Goal: Task Accomplishment & Management: Complete application form

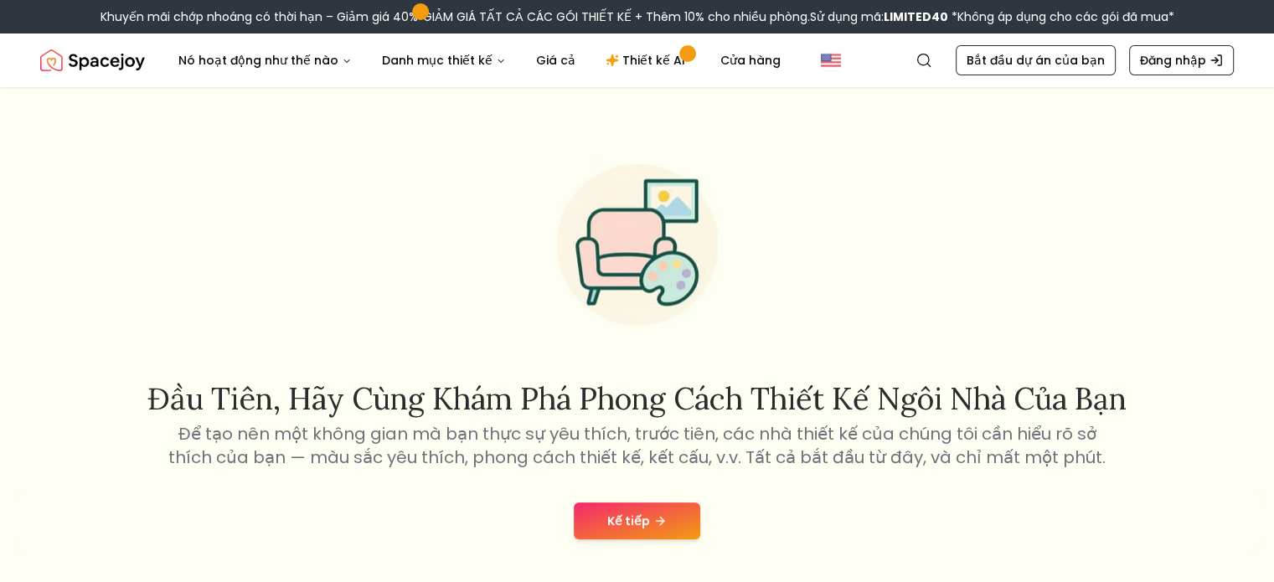
click at [667, 522] on button "Kế tiếp" at bounding box center [637, 521] width 127 height 37
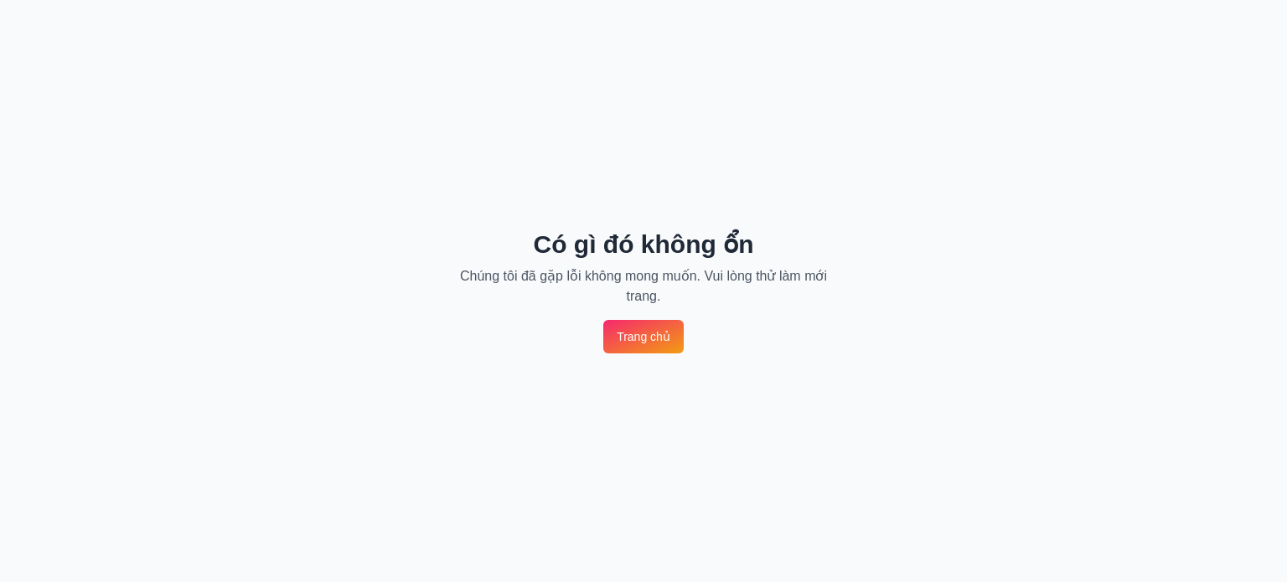
click at [654, 344] on font "Trang chủ" at bounding box center [644, 336] width 54 height 17
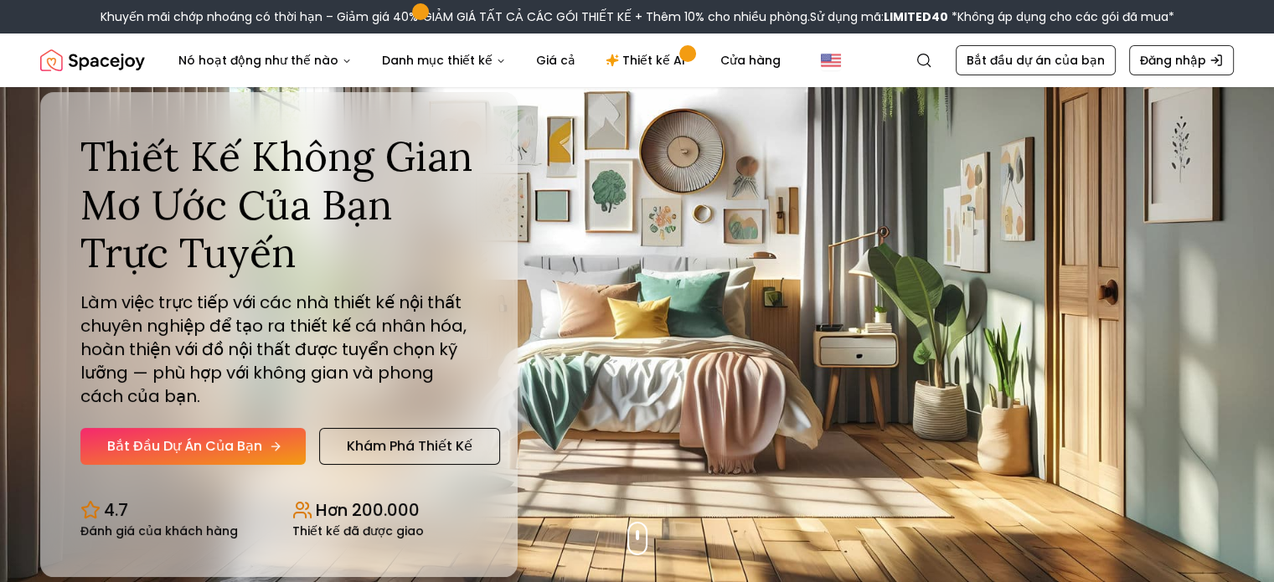
click at [239, 449] on font "Bắt đầu dự án của bạn" at bounding box center [184, 446] width 155 height 19
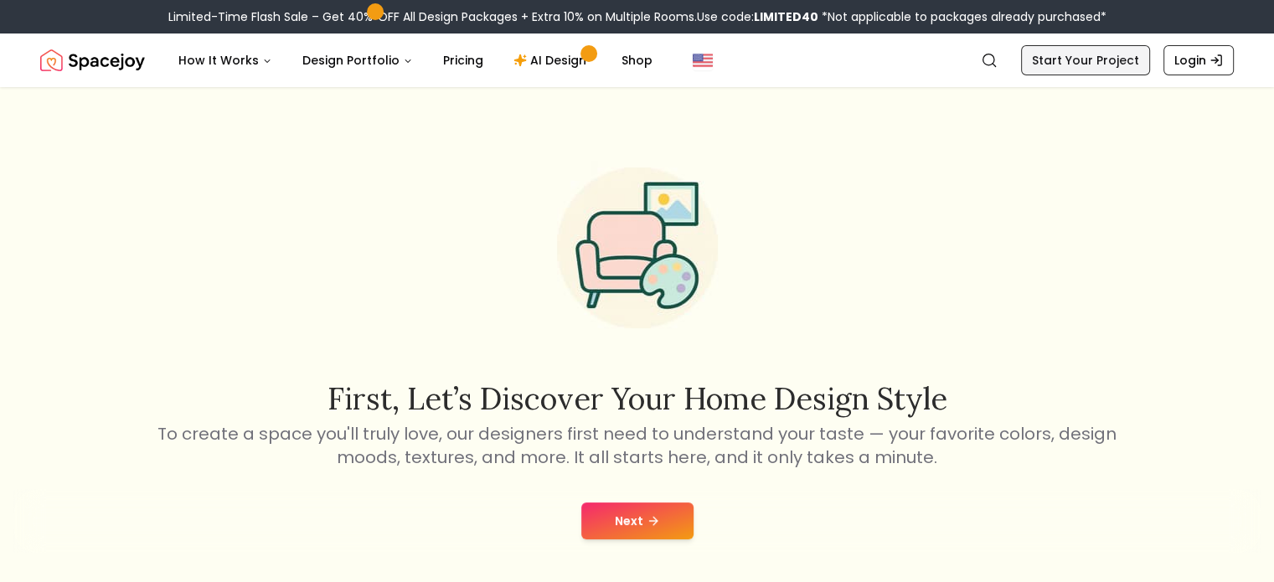
click at [1119, 67] on link "Start Your Project" at bounding box center [1085, 60] width 129 height 30
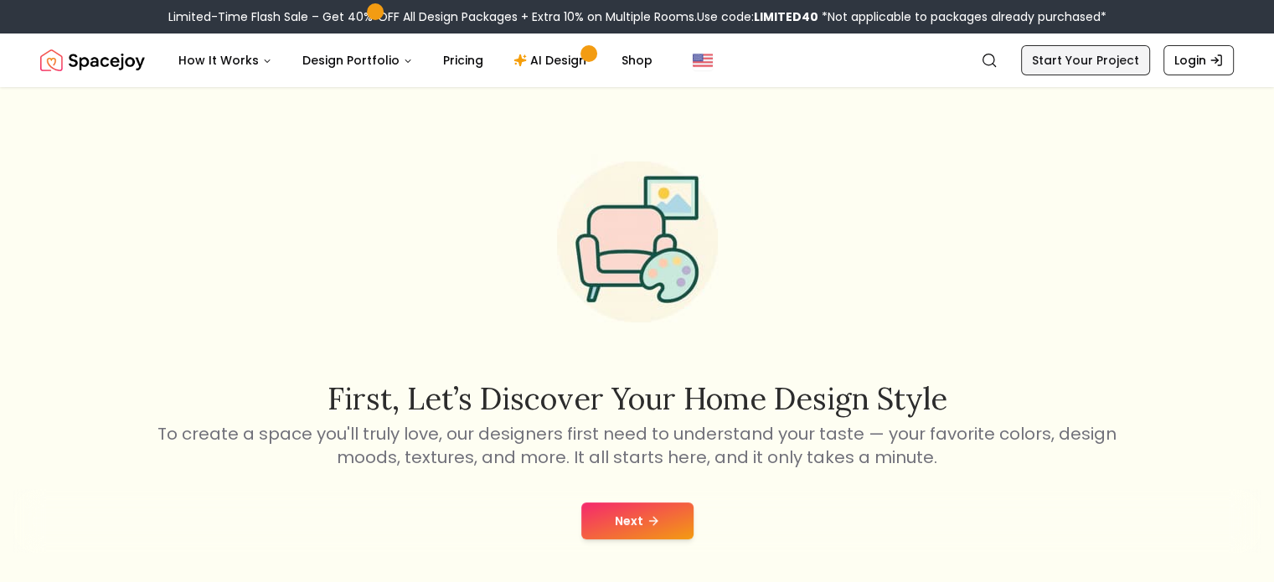
click at [1119, 67] on link "Start Your Project" at bounding box center [1085, 60] width 129 height 30
click at [643, 514] on button "Next" at bounding box center [637, 521] width 112 height 37
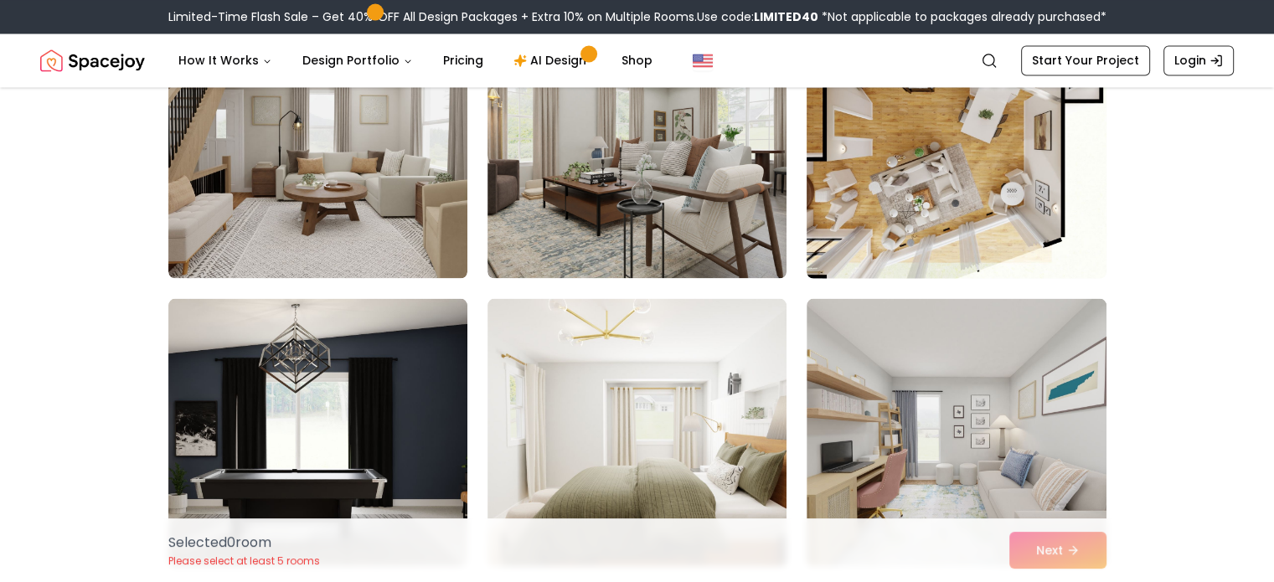
scroll to position [3016, 0]
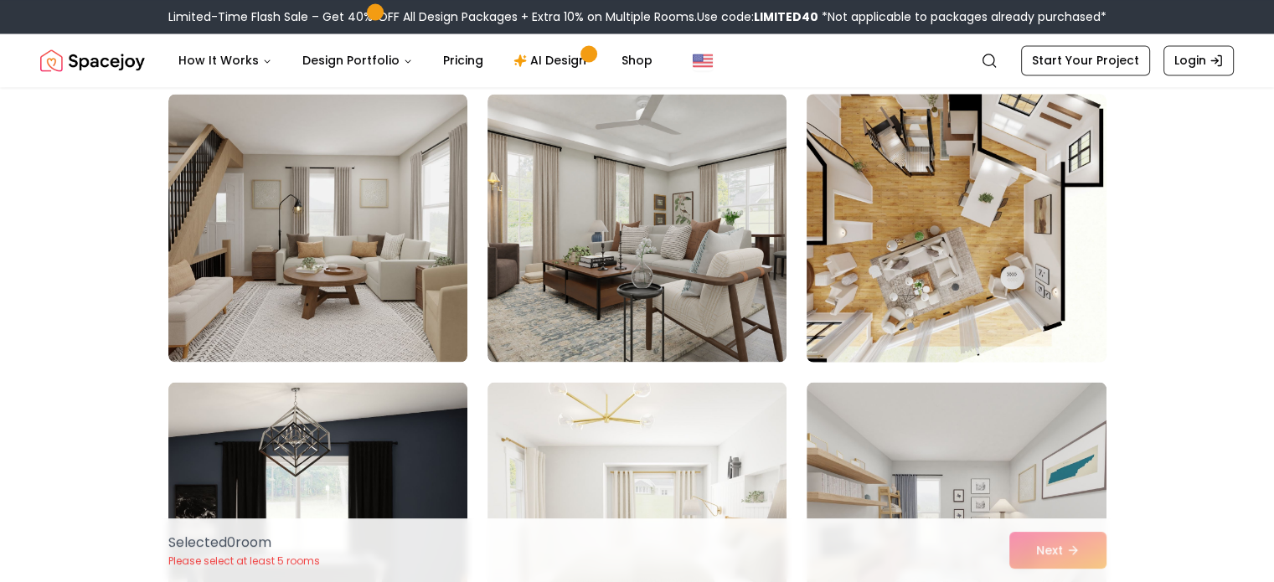
click at [1035, 255] on img at bounding box center [956, 228] width 314 height 282
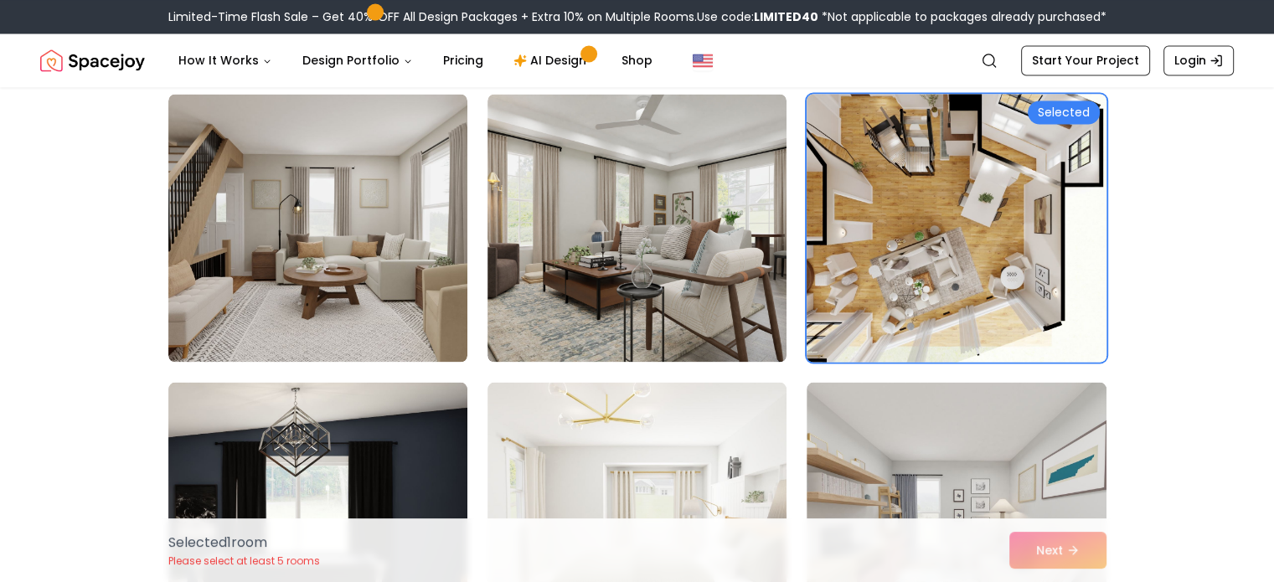
click at [1035, 255] on img at bounding box center [956, 228] width 314 height 282
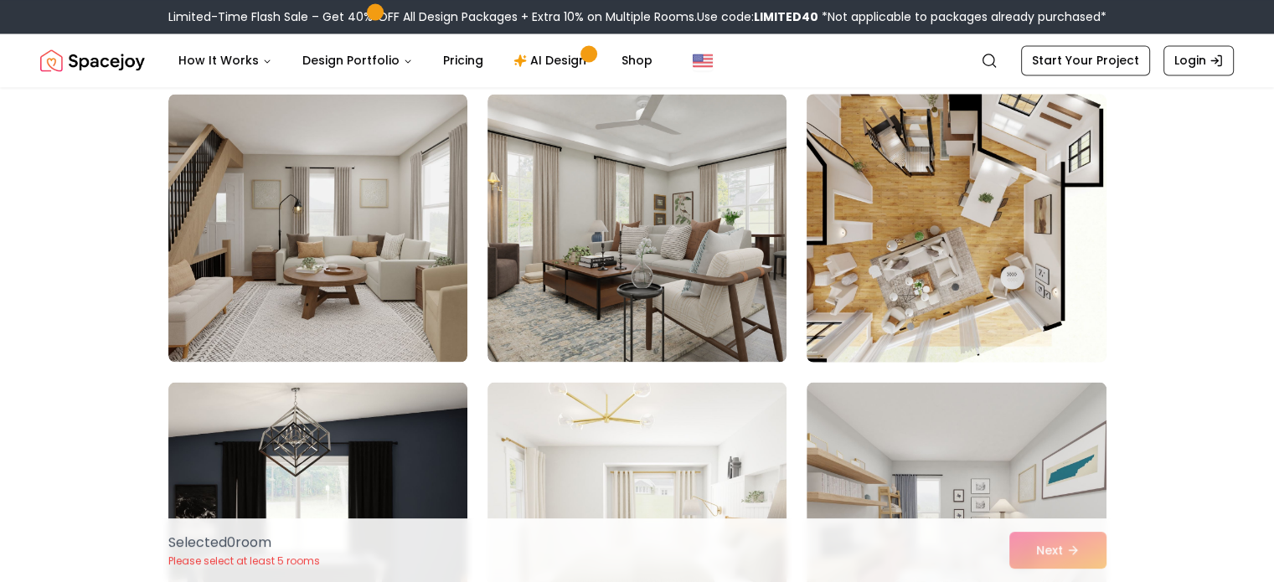
click at [1035, 255] on img at bounding box center [956, 228] width 314 height 282
